Goal: Information Seeking & Learning: Learn about a topic

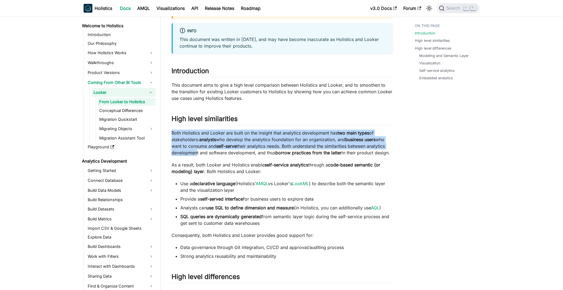
drag, startPoint x: 169, startPoint y: 122, endPoint x: 193, endPoint y: 142, distance: 31.2
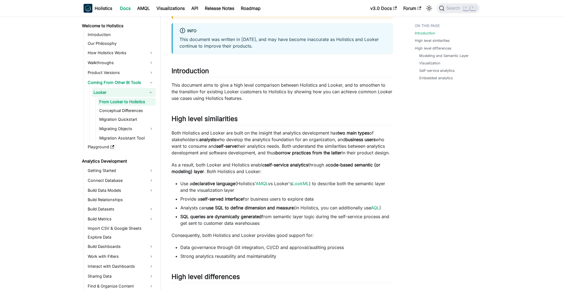
click at [201, 161] on p "As a result, both Looker and Holistics enable self-service analytics through a …" at bounding box center [281, 167] width 221 height 13
drag, startPoint x: 172, startPoint y: 158, endPoint x: 314, endPoint y: 217, distance: 154.0
copy div "As a result, both Looker and Holistics enable self-service analytics through a …"
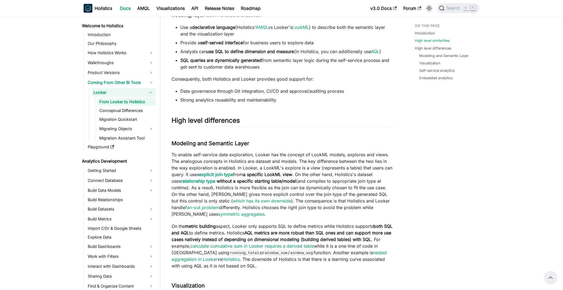
scroll to position [114, 0]
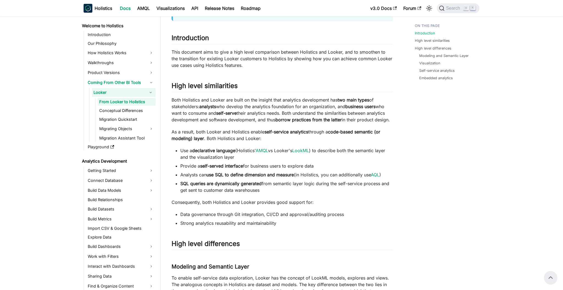
click at [226, 211] on li "Data governance through Git integration, CI/CD and approval/auditing process" at bounding box center [286, 214] width 212 height 7
click at [197, 128] on p "As a result, both Looker and Holistics enable self-service analytics through a …" at bounding box center [281, 134] width 221 height 13
click at [250, 199] on p "Consequently, both Holistics and Looker provides good support for:" at bounding box center [281, 202] width 221 height 7
click at [238, 211] on li "Data governance through Git integration, CI/CD and approval/auditing process" at bounding box center [286, 214] width 212 height 7
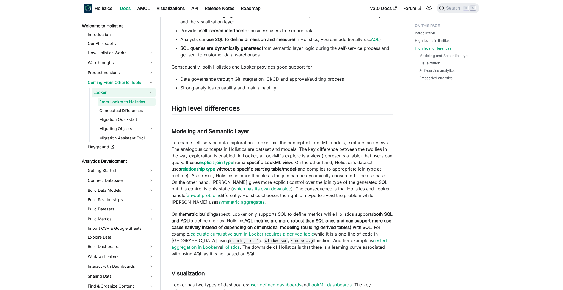
scroll to position [308, 0]
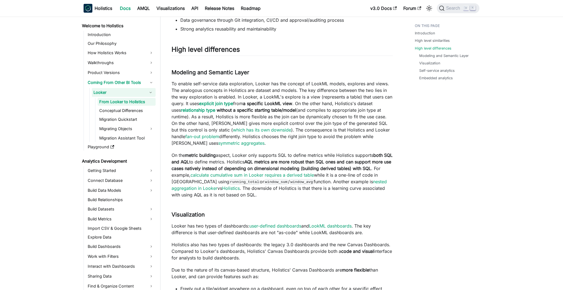
click at [254, 153] on p "On the metric building aspect, Looker only supports SQL to define metrics while…" at bounding box center [281, 175] width 221 height 46
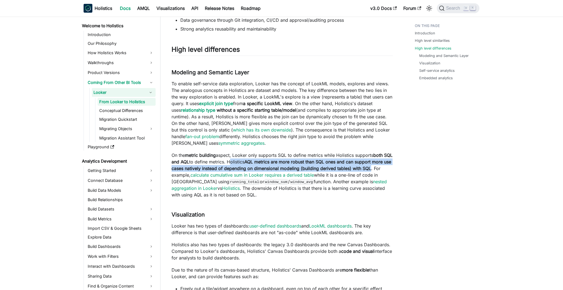
drag, startPoint x: 238, startPoint y: 155, endPoint x: 181, endPoint y: 169, distance: 58.9
click at [181, 169] on p "On the metric building aspect, Looker only supports SQL to define metrics while…" at bounding box center [281, 175] width 221 height 46
copy p "Holistics AQL metrics are more robust than SQL ones and can support more use ca…"
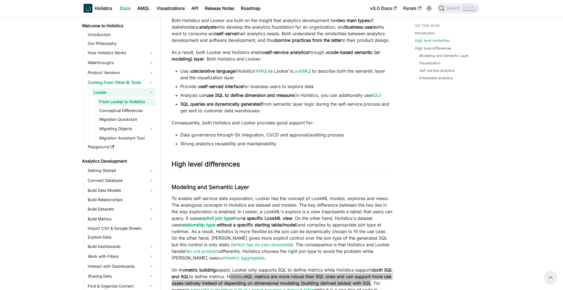
scroll to position [87, 0]
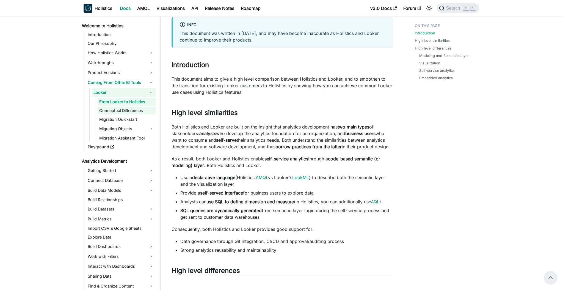
click at [123, 111] on link "Conceptual Differences" at bounding box center [127, 111] width 58 height 8
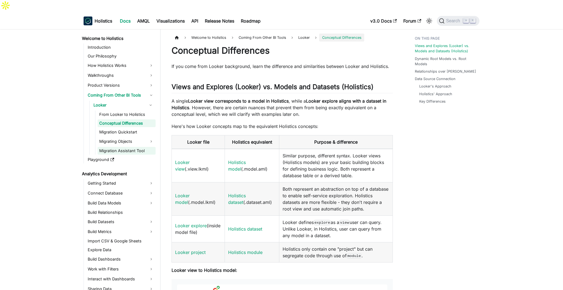
click at [116, 147] on link "Migration Assistant Tool" at bounding box center [127, 151] width 58 height 8
